Goal: Complete application form

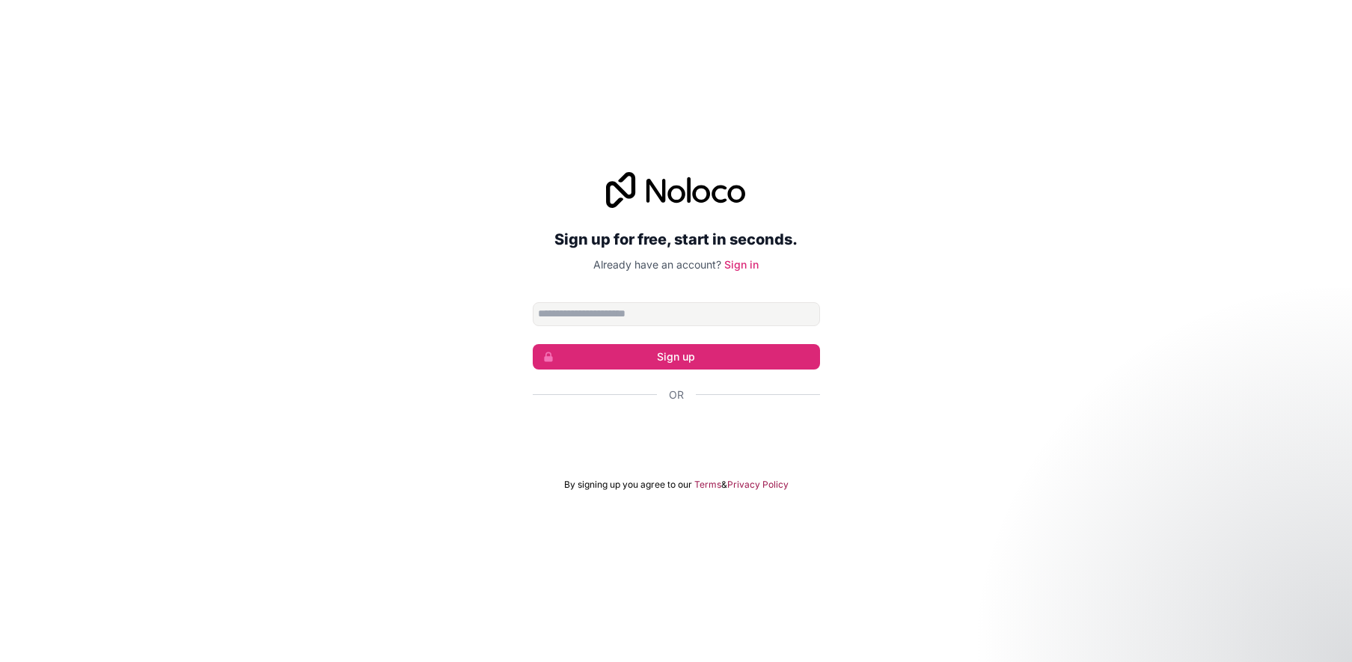
click at [637, 314] on input "Email address" at bounding box center [676, 314] width 287 height 24
type input "**********"
click at [687, 360] on button "Sign up" at bounding box center [676, 356] width 287 height 25
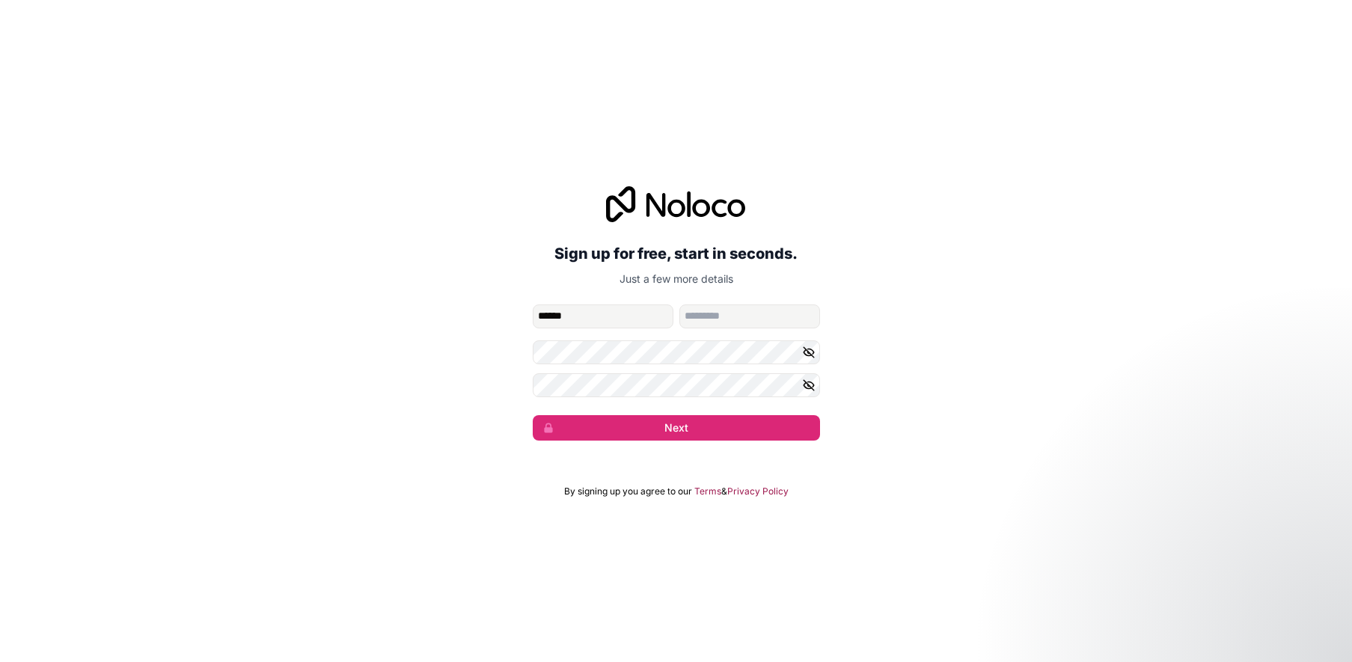
type input "******"
type input "*******"
click at [674, 427] on button "Next" at bounding box center [676, 427] width 287 height 25
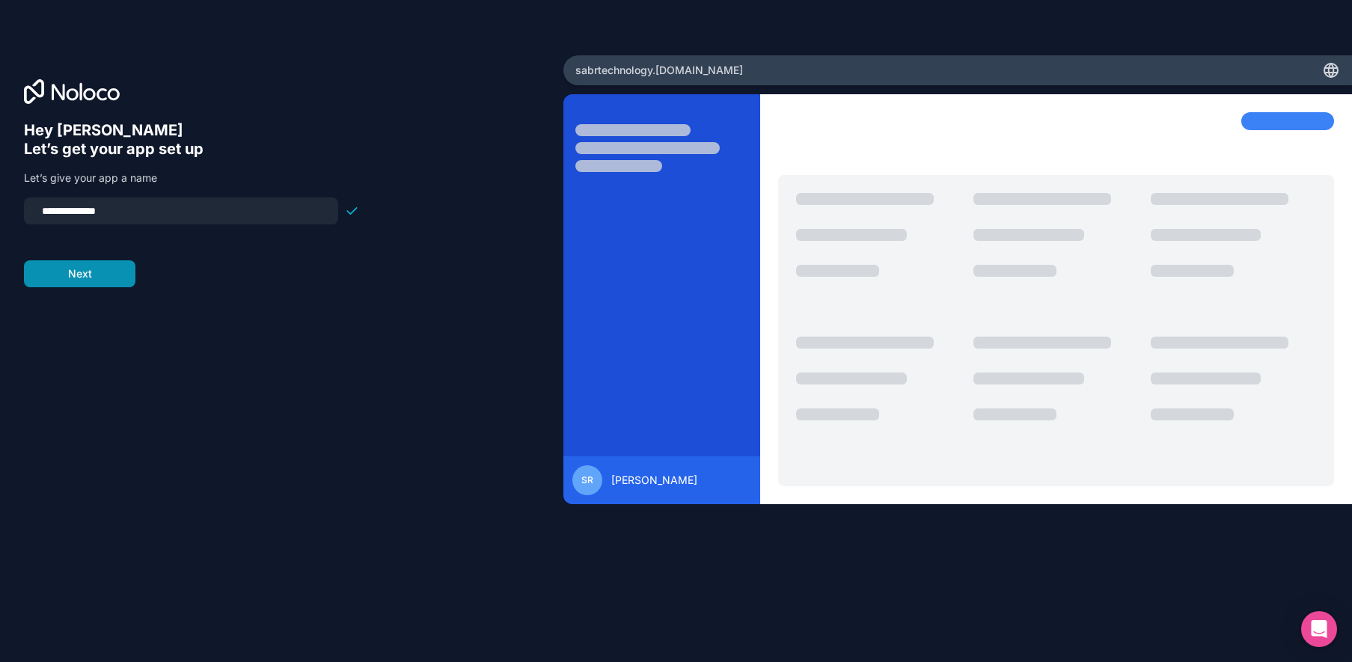
click at [94, 280] on button "Next" at bounding box center [80, 273] width 112 height 27
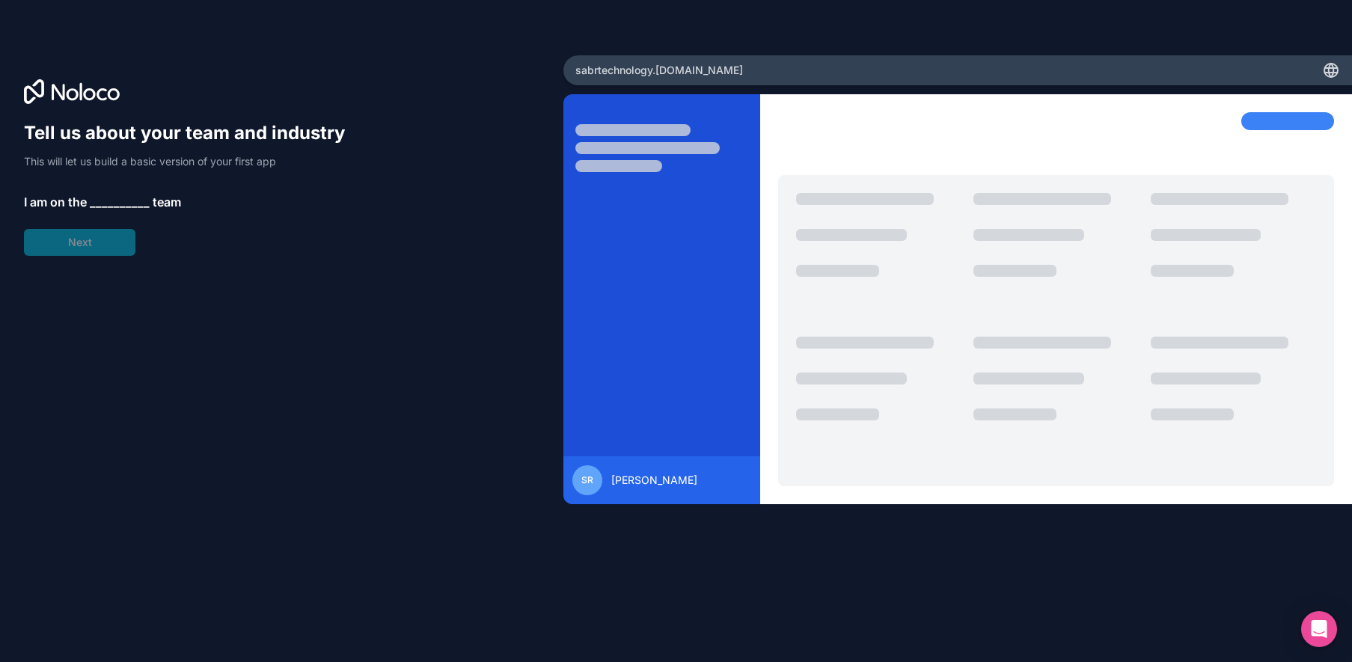
click at [115, 193] on span "__________" at bounding box center [120, 202] width 60 height 18
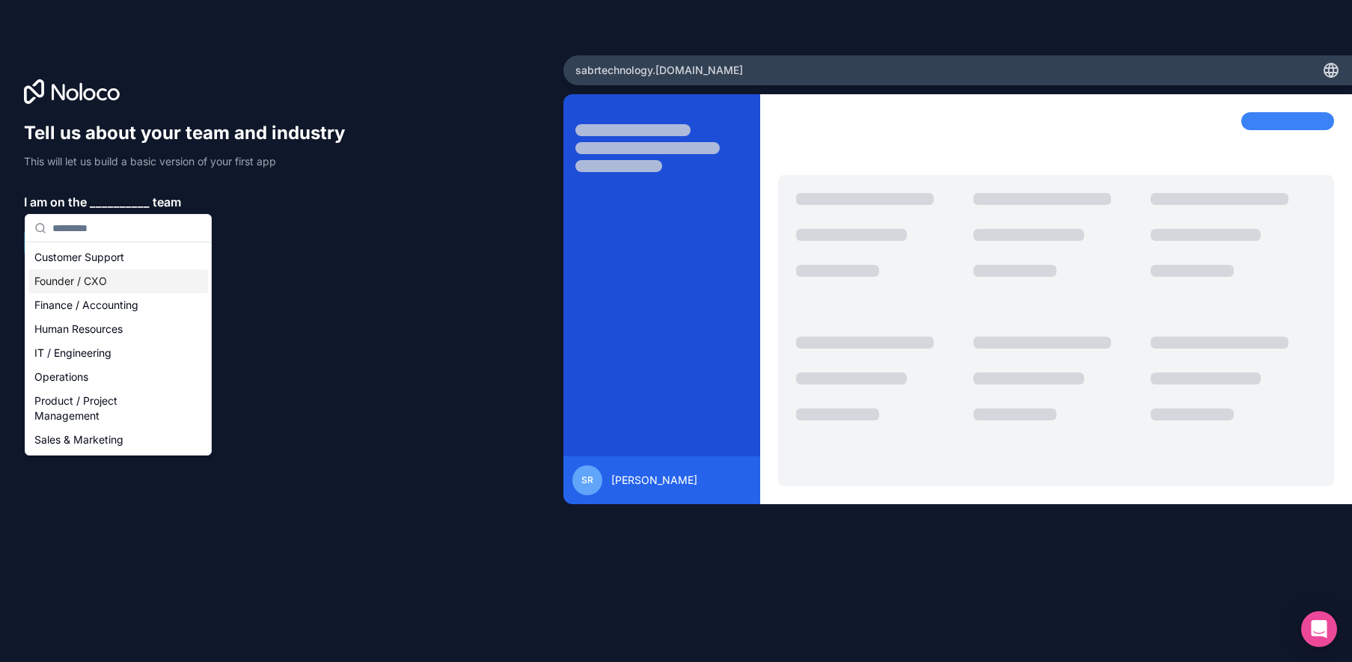
click at [85, 279] on div "Founder / CXO" at bounding box center [118, 281] width 180 height 24
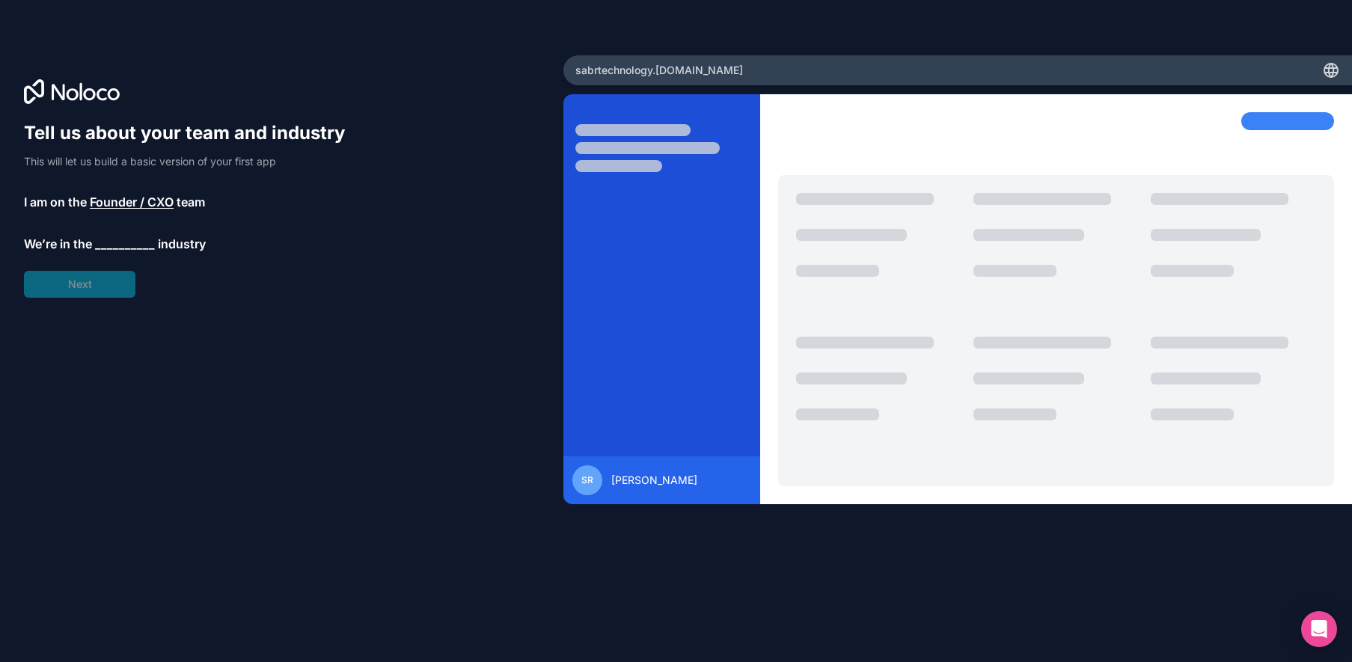
click at [120, 239] on span "__________" at bounding box center [125, 244] width 60 height 18
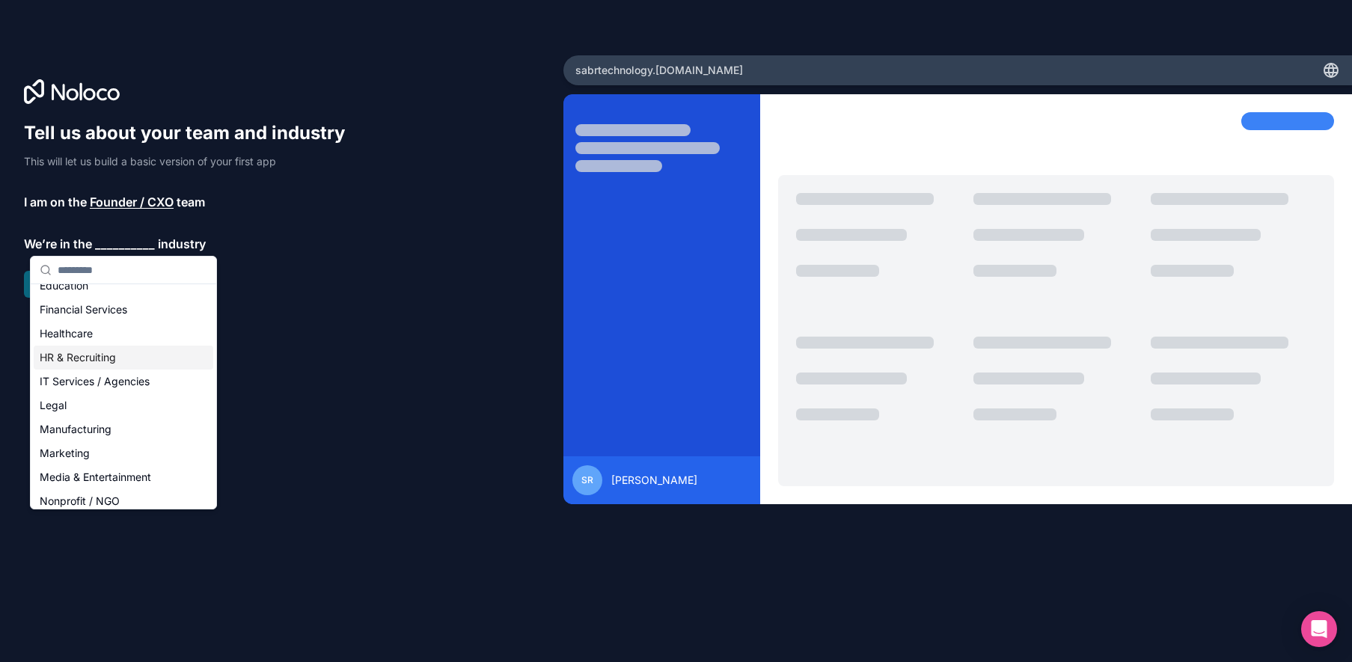
scroll to position [87, 0]
click at [81, 401] on div "Legal" at bounding box center [124, 404] width 180 height 24
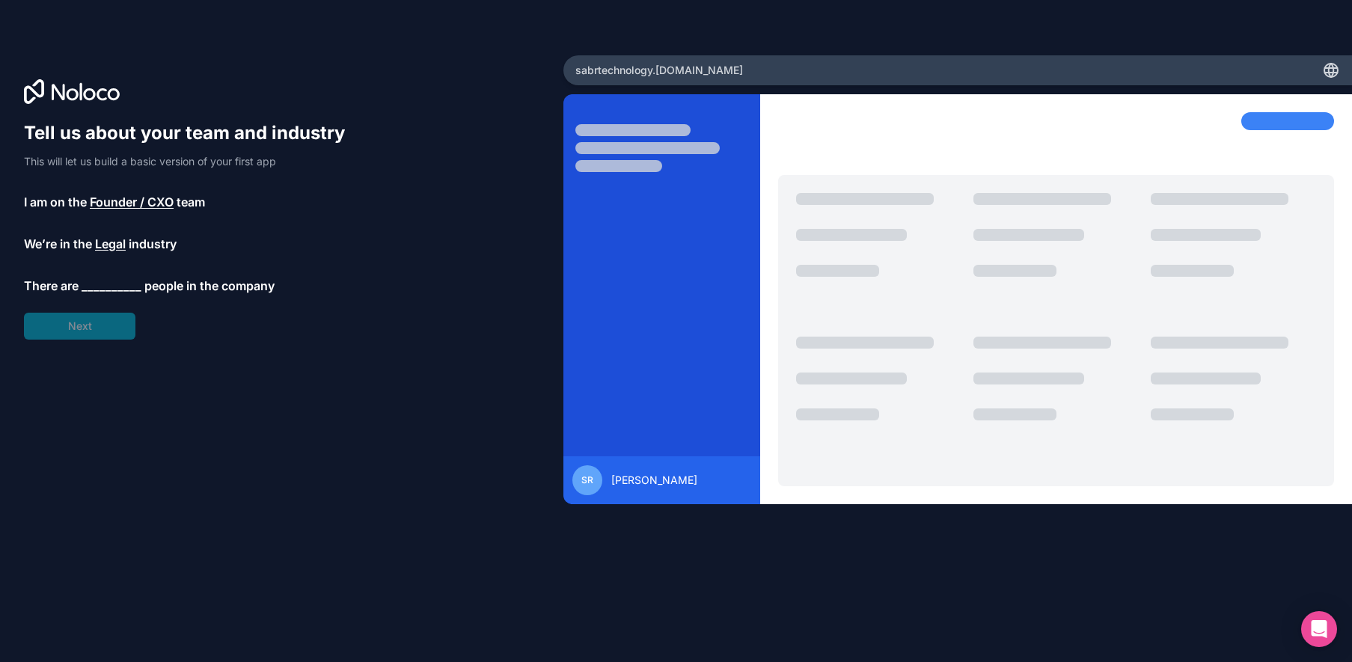
click at [114, 284] on span "__________" at bounding box center [112, 286] width 60 height 18
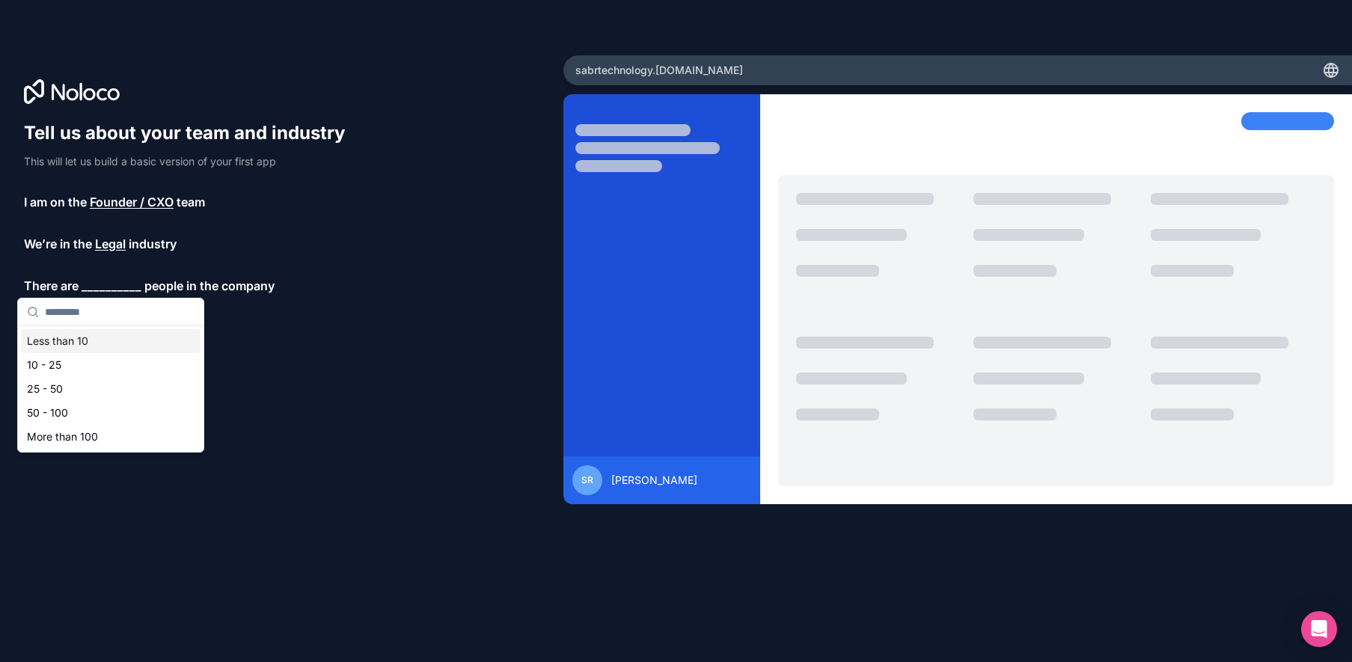
click at [70, 345] on div "Less than 10" at bounding box center [111, 341] width 180 height 24
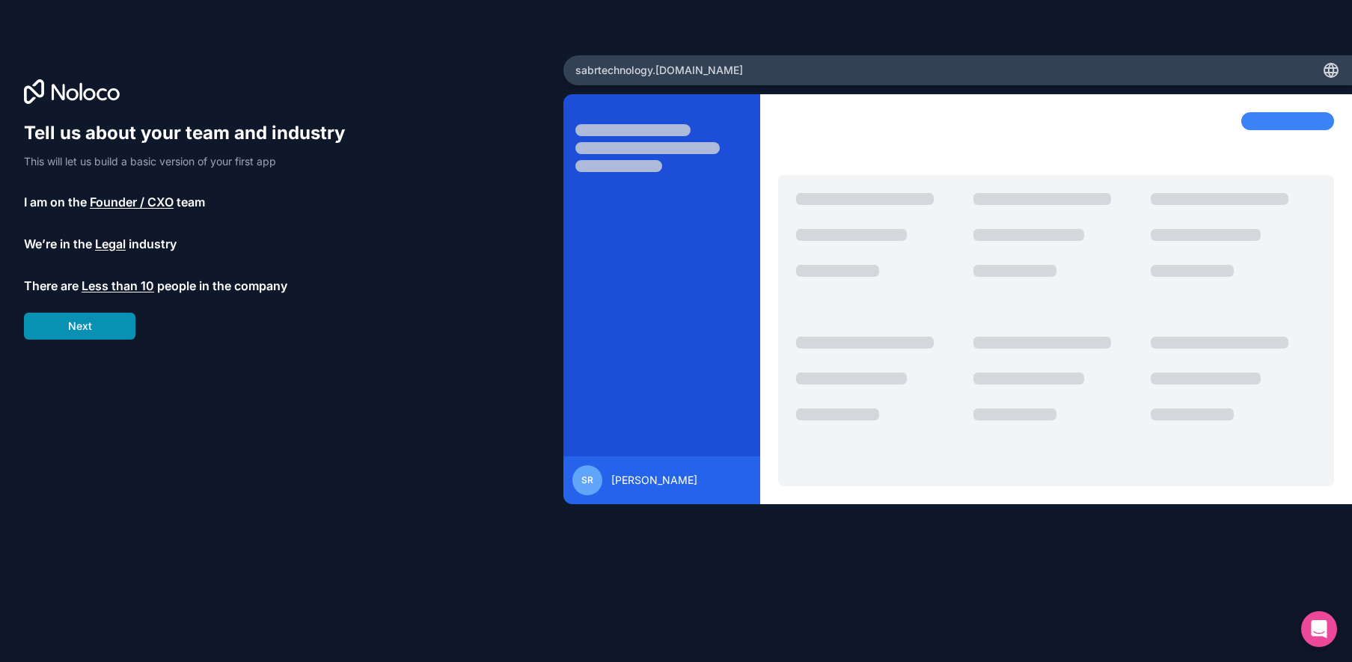
click at [96, 329] on button "Next" at bounding box center [80, 326] width 112 height 27
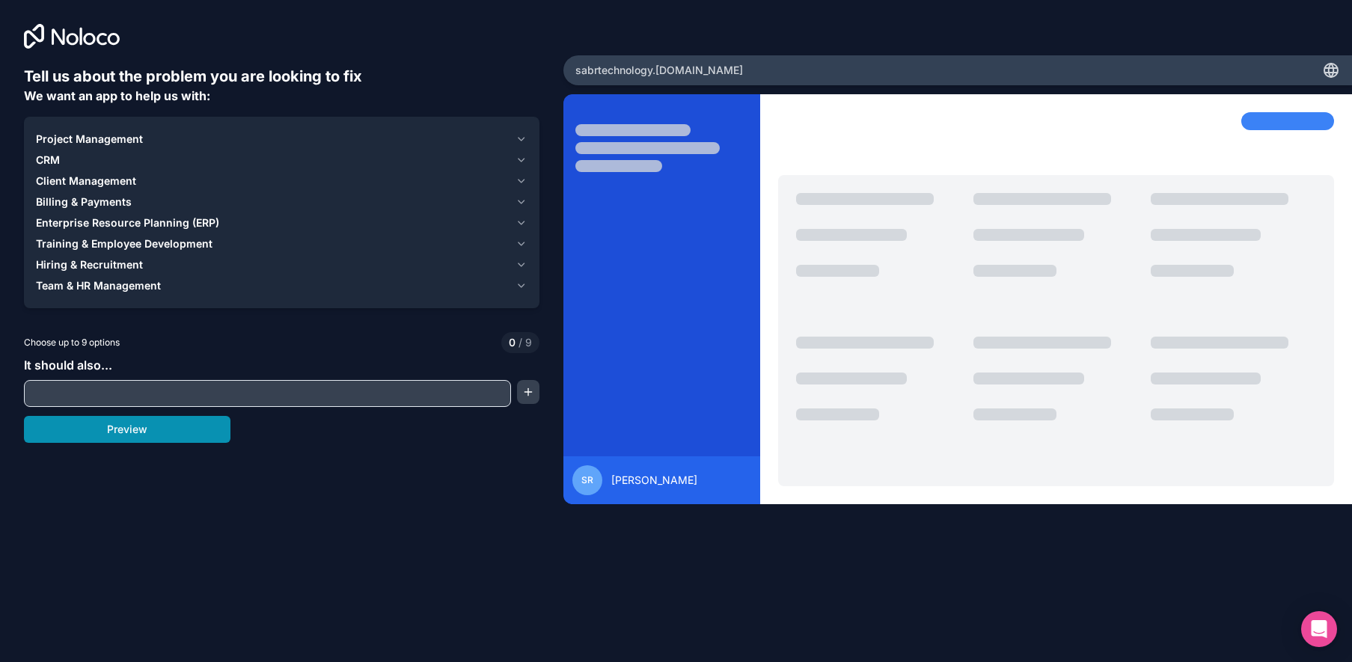
click at [149, 426] on button "Preview" at bounding box center [127, 429] width 207 height 27
click at [103, 199] on span "Billing & Payments" at bounding box center [84, 202] width 96 height 15
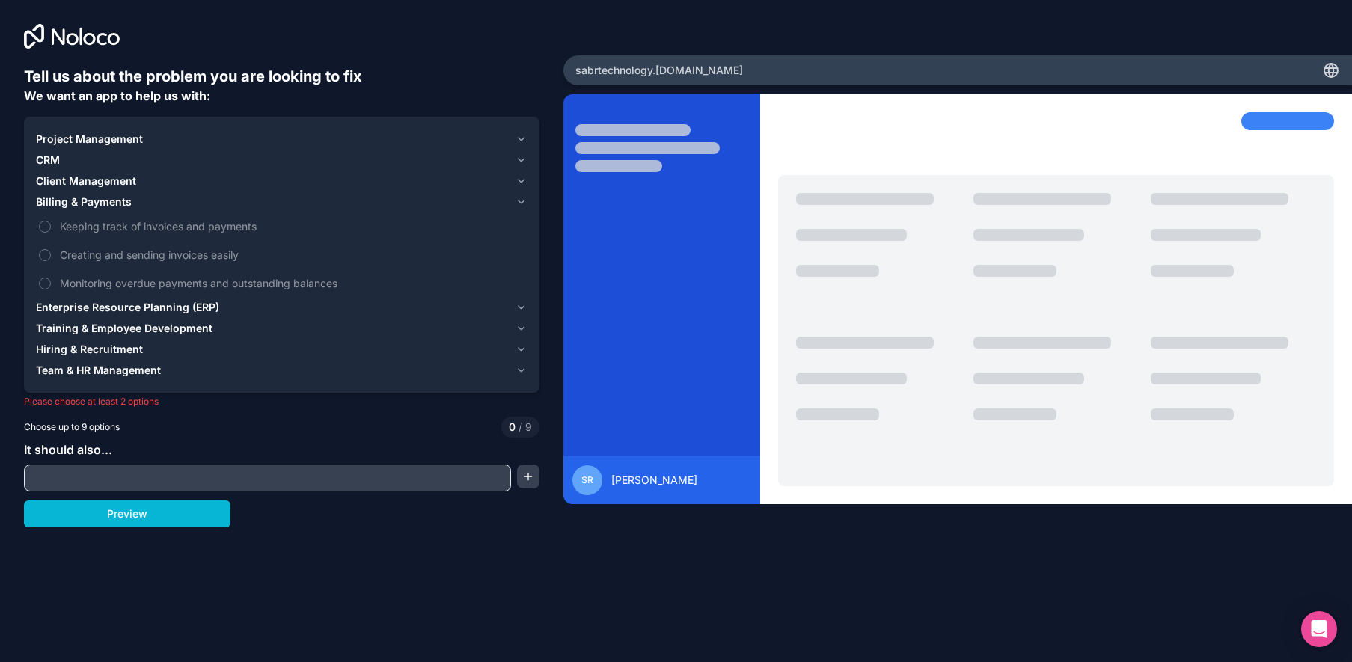
click at [58, 163] on span "CRM" at bounding box center [48, 160] width 24 height 15
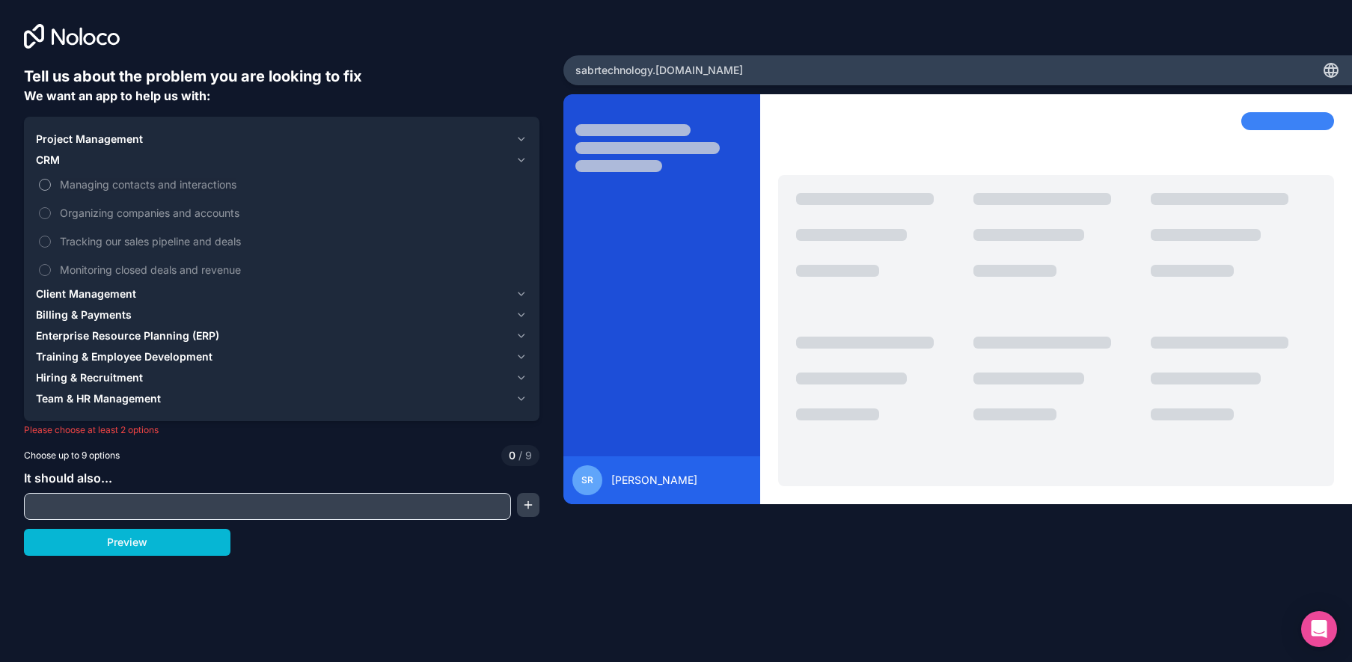
click at [89, 190] on span "Managing contacts and interactions" at bounding box center [292, 185] width 465 height 16
click at [51, 190] on button "Managing contacts and interactions" at bounding box center [45, 185] width 12 height 12
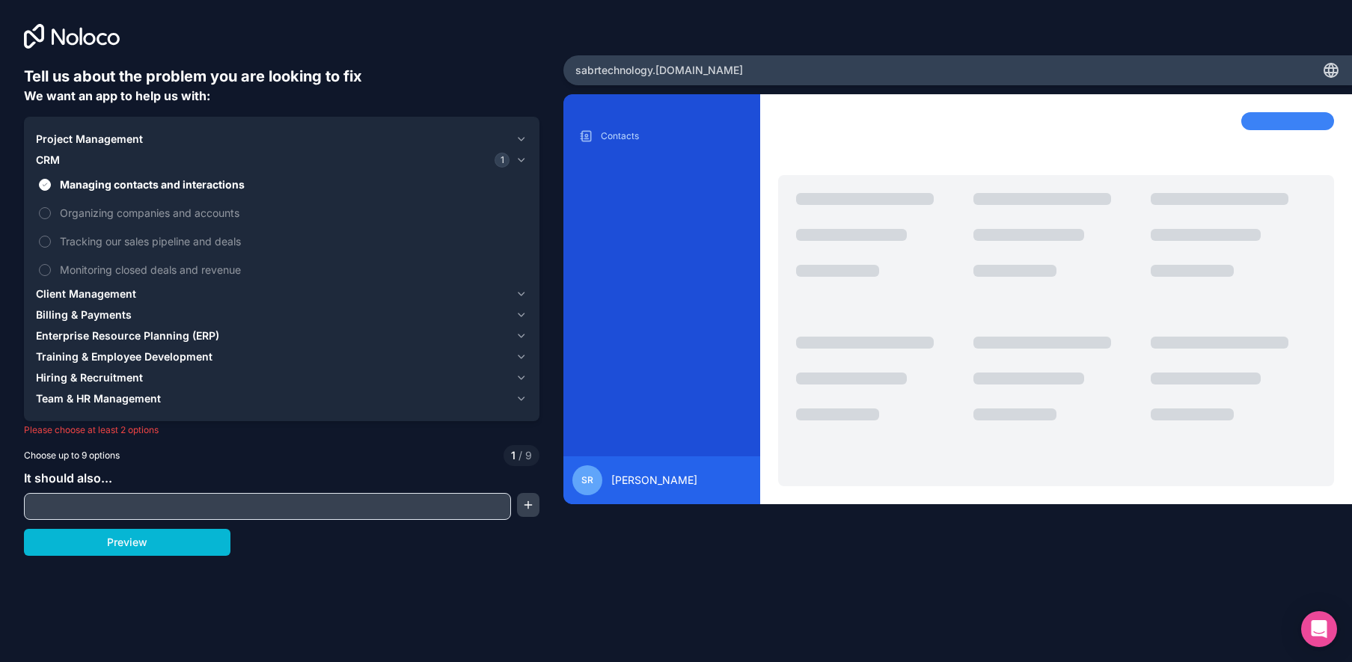
click at [89, 292] on span "Client Management" at bounding box center [86, 294] width 100 height 15
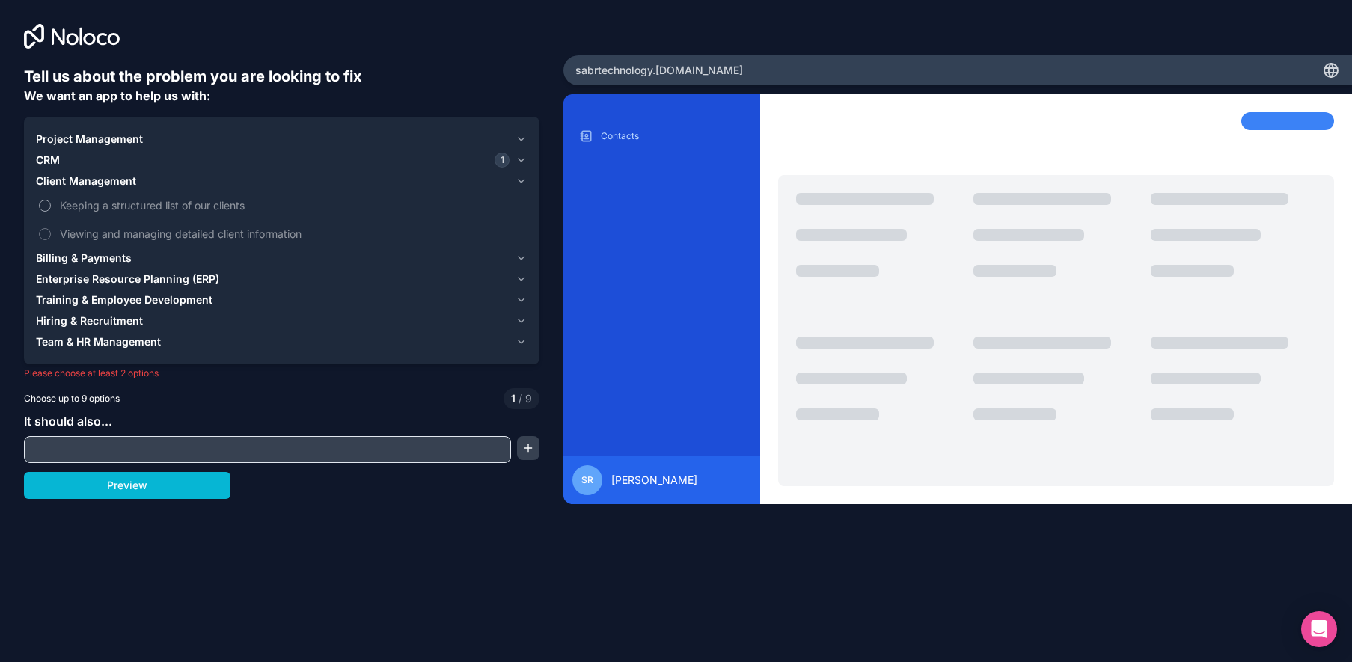
click at [120, 208] on span "Keeping a structured list of our clients" at bounding box center [292, 206] width 465 height 16
click at [51, 208] on button "Keeping a structured list of our clients" at bounding box center [45, 206] width 12 height 12
click at [140, 233] on span "Viewing and managing detailed client information" at bounding box center [292, 234] width 465 height 16
click at [51, 233] on button "Viewing and managing detailed client information" at bounding box center [45, 234] width 12 height 12
click at [125, 281] on span "Enterprise Resource Planning (ERP)" at bounding box center [127, 279] width 183 height 15
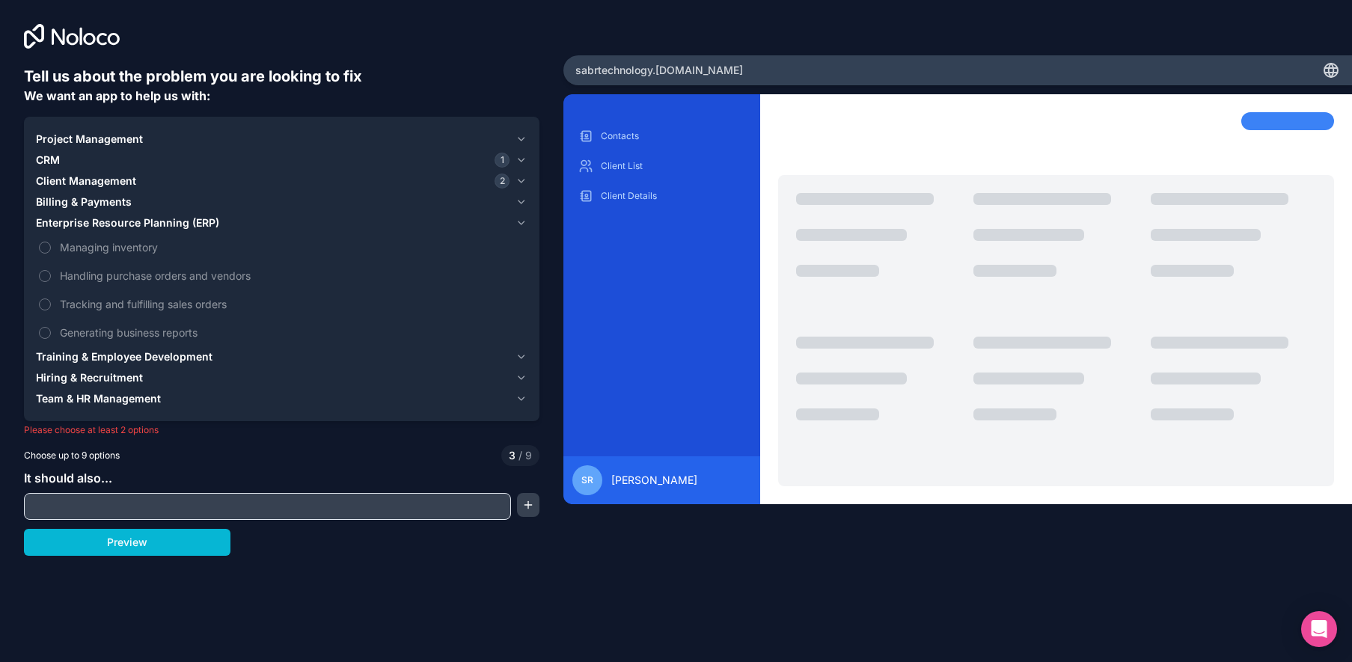
click at [111, 134] on span "Project Management" at bounding box center [89, 139] width 107 height 15
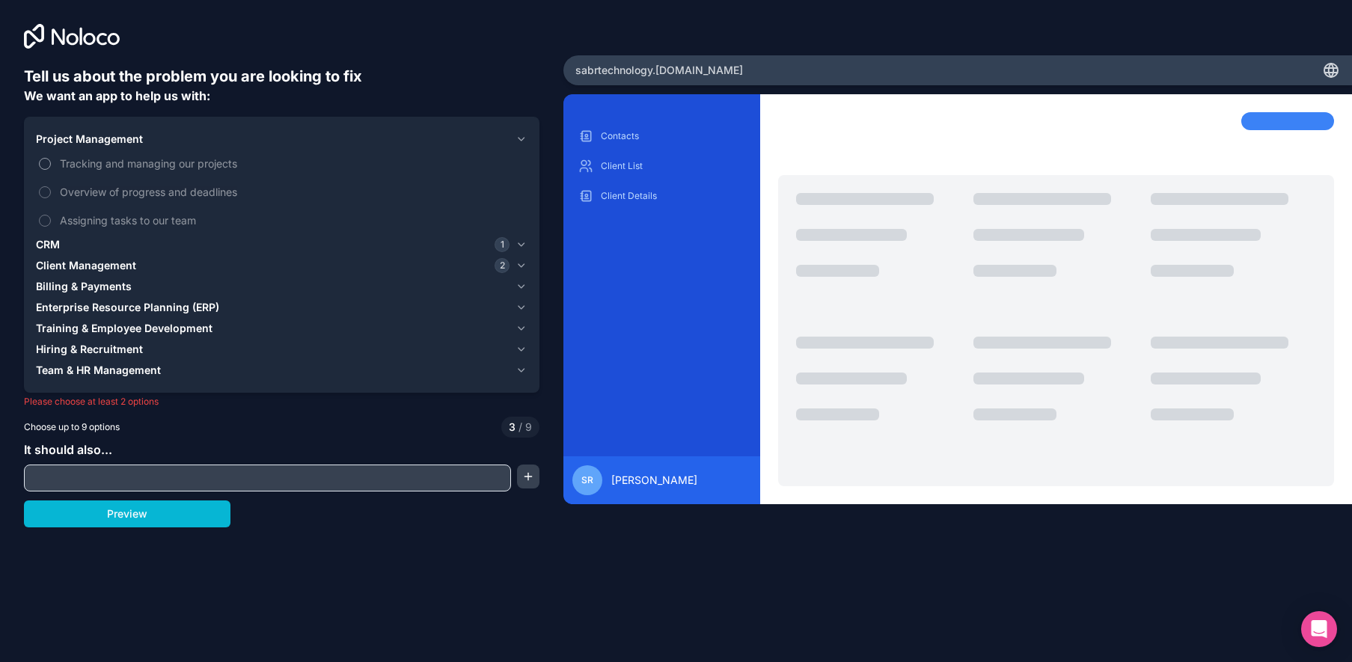
click at [115, 167] on span "Tracking and managing our projects" at bounding box center [292, 164] width 465 height 16
click at [51, 167] on button "Tracking and managing our projects" at bounding box center [45, 164] width 12 height 12
click at [128, 201] on label "Overview of progress and deadlines" at bounding box center [282, 192] width 492 height 28
click at [51, 198] on button "Overview of progress and deadlines" at bounding box center [45, 192] width 12 height 12
click at [55, 244] on span "CRM" at bounding box center [48, 244] width 24 height 15
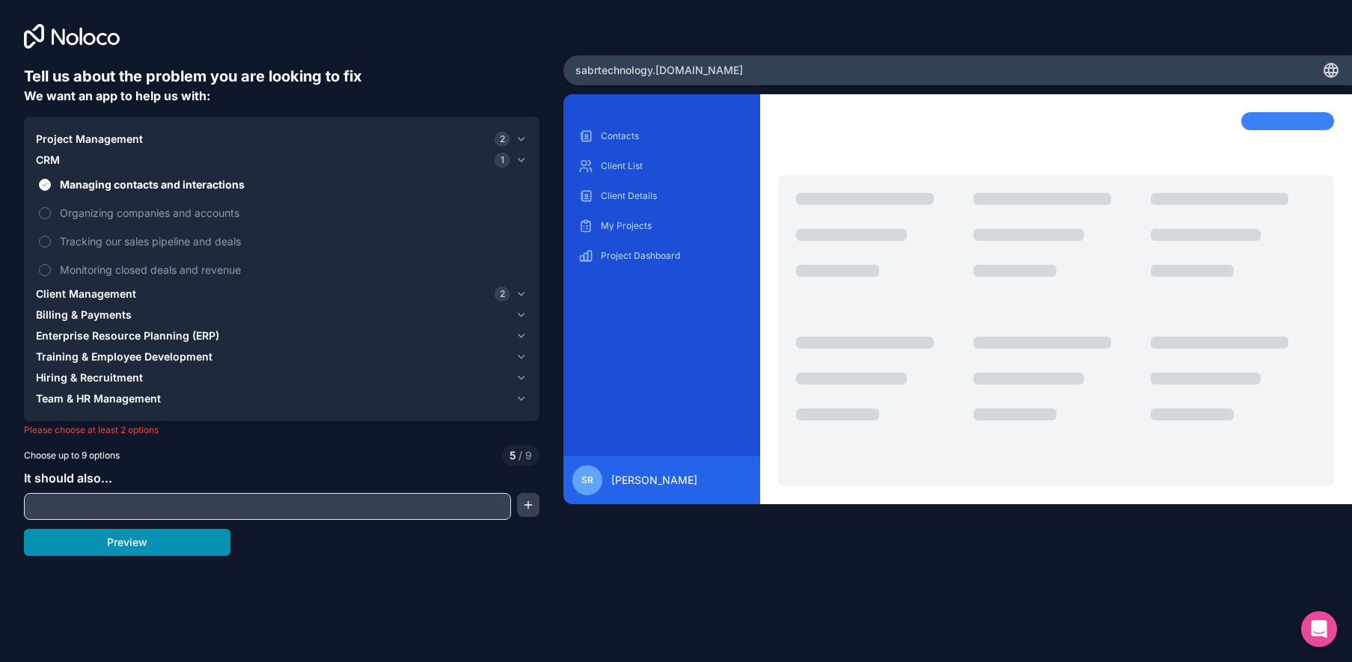
click at [156, 545] on button "Preview" at bounding box center [127, 542] width 207 height 27
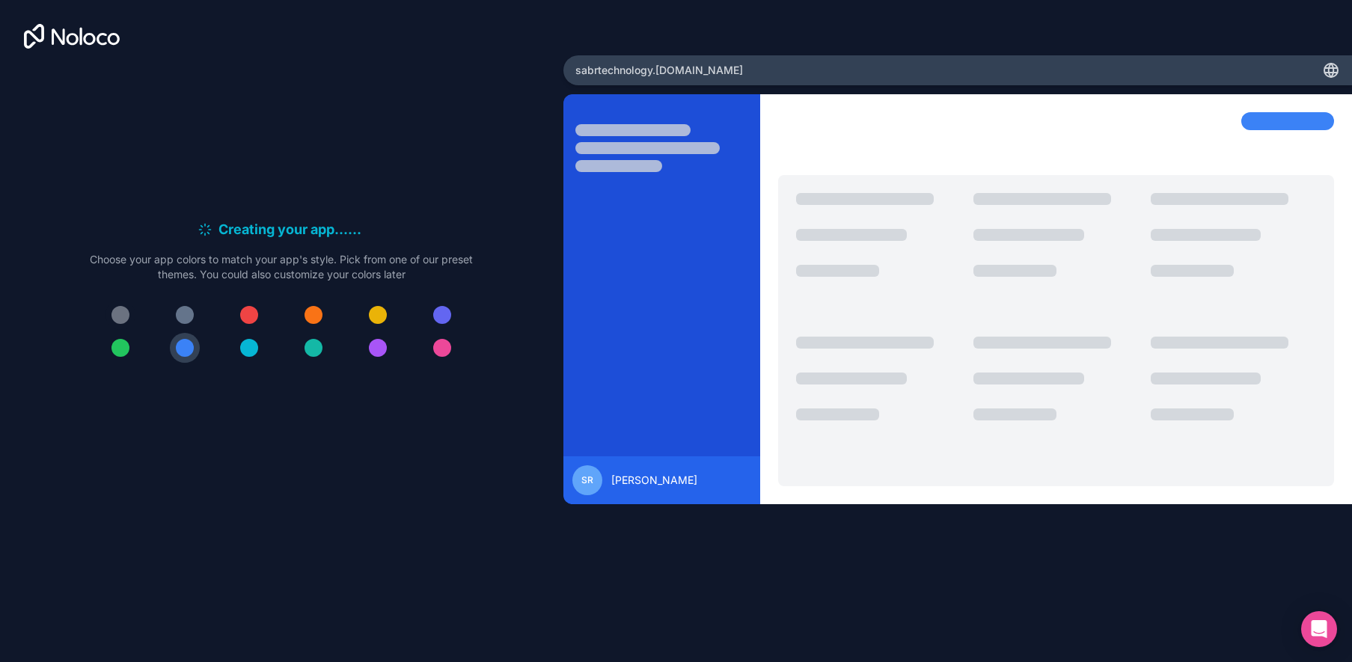
click at [117, 317] on div at bounding box center [121, 315] width 18 height 18
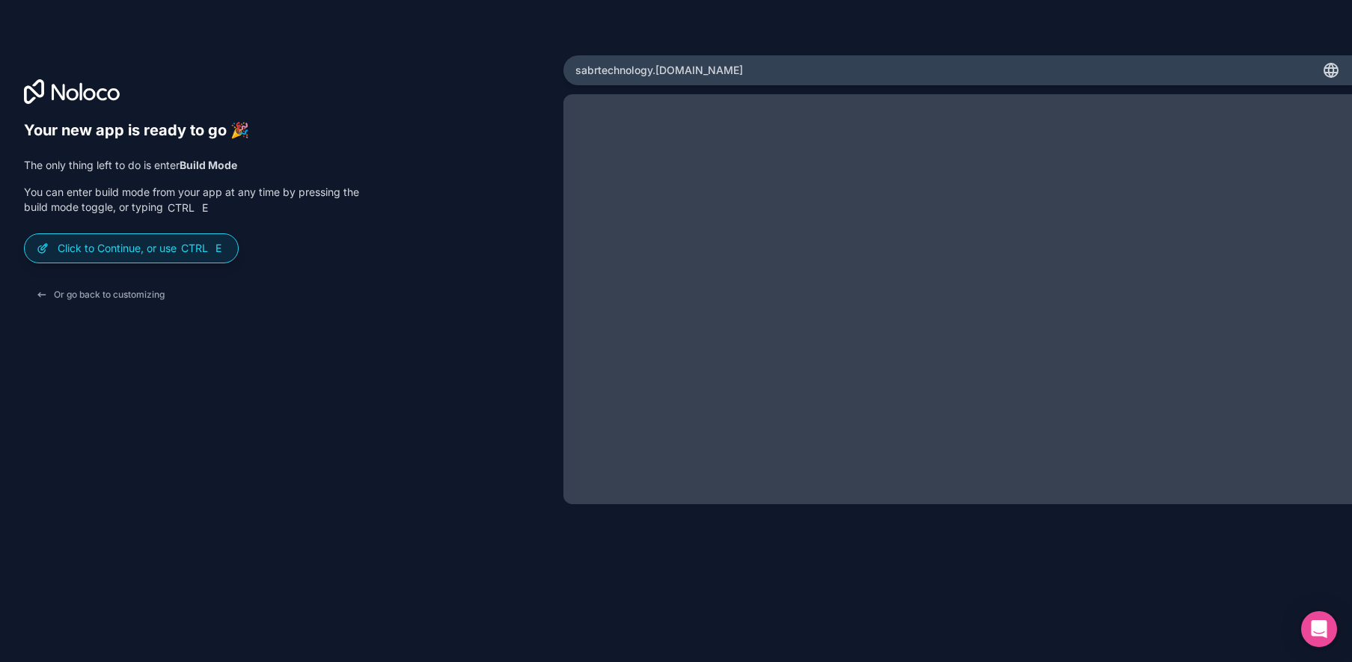
click at [1337, 71] on icon at bounding box center [1331, 70] width 18 height 18
click at [165, 247] on p "Click to Continue, or use Ctrl E" at bounding box center [142, 248] width 168 height 15
